Goal: Find specific page/section

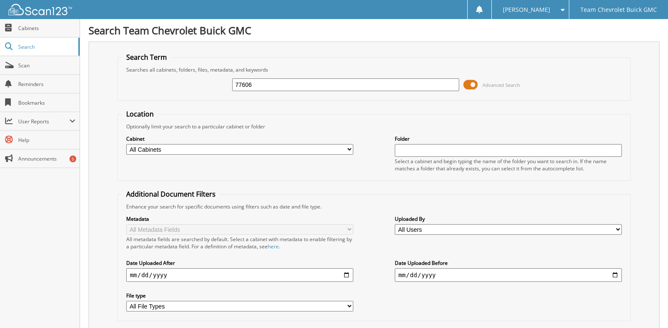
type input "77606"
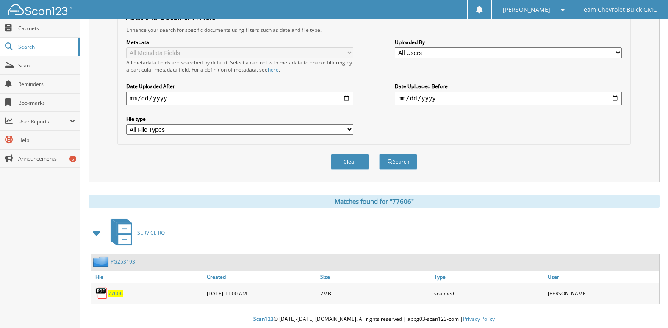
scroll to position [179, 0]
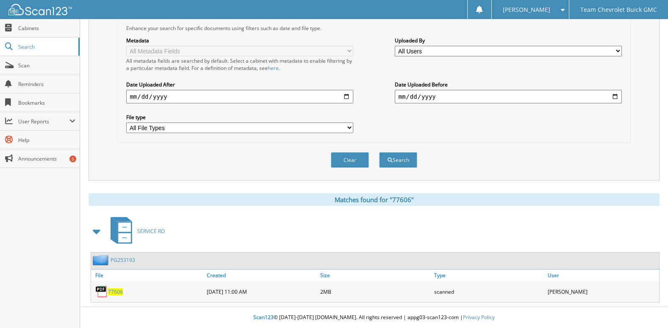
click at [119, 293] on span "77606" at bounding box center [115, 291] width 15 height 7
